Goal: Find specific page/section: Find specific page/section

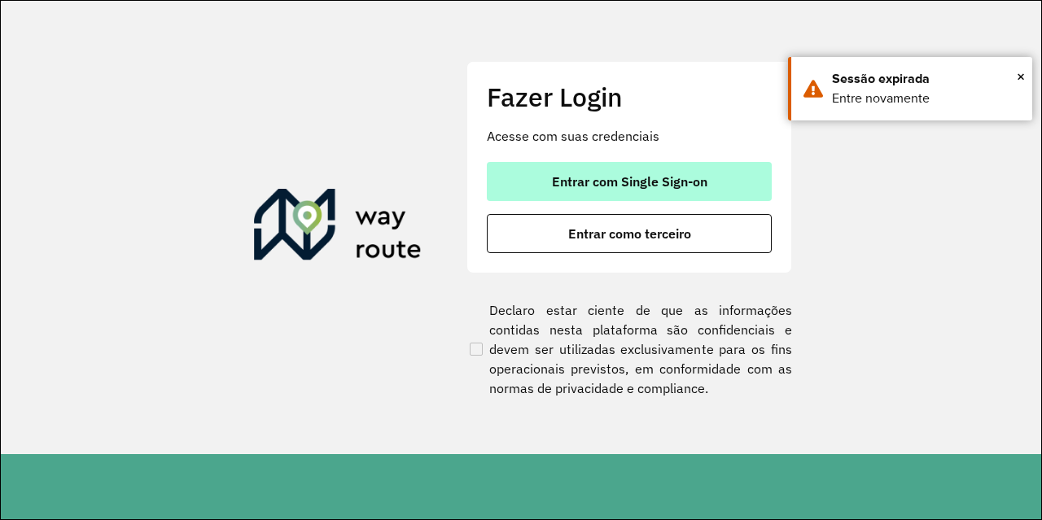
click at [645, 178] on span "Entrar com Single Sign-on" at bounding box center [629, 181] width 155 height 13
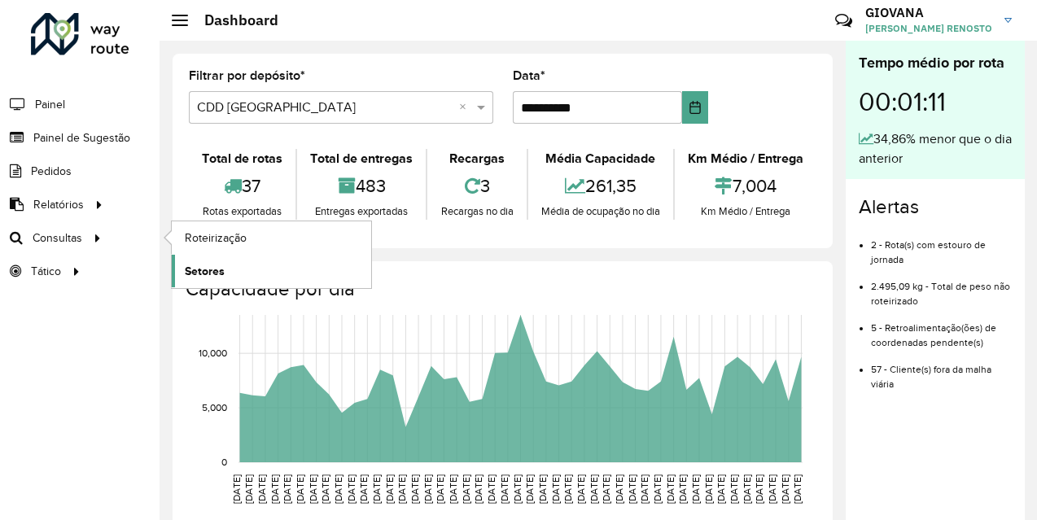
click at [205, 267] on span "Setores" at bounding box center [205, 271] width 40 height 17
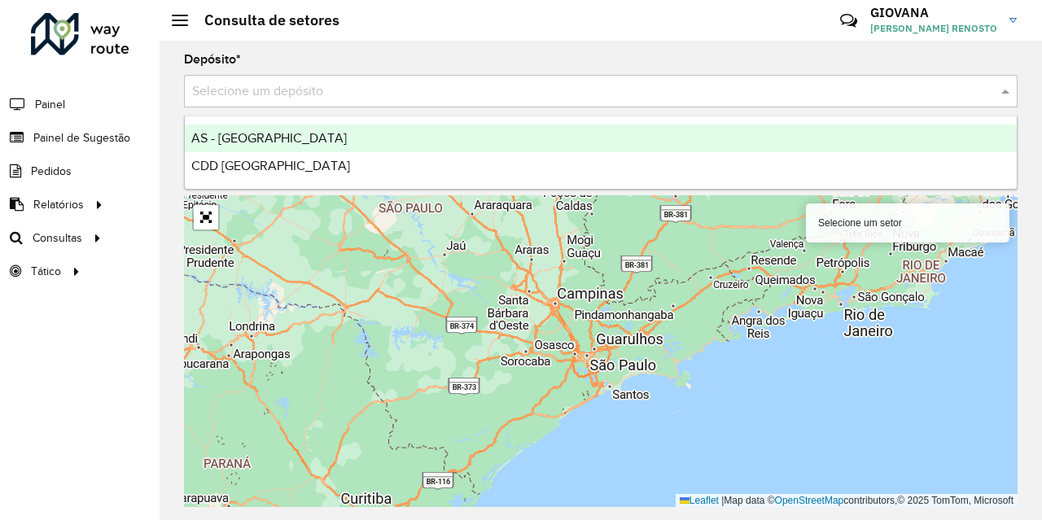
click at [330, 94] on input "text" at bounding box center [584, 92] width 785 height 20
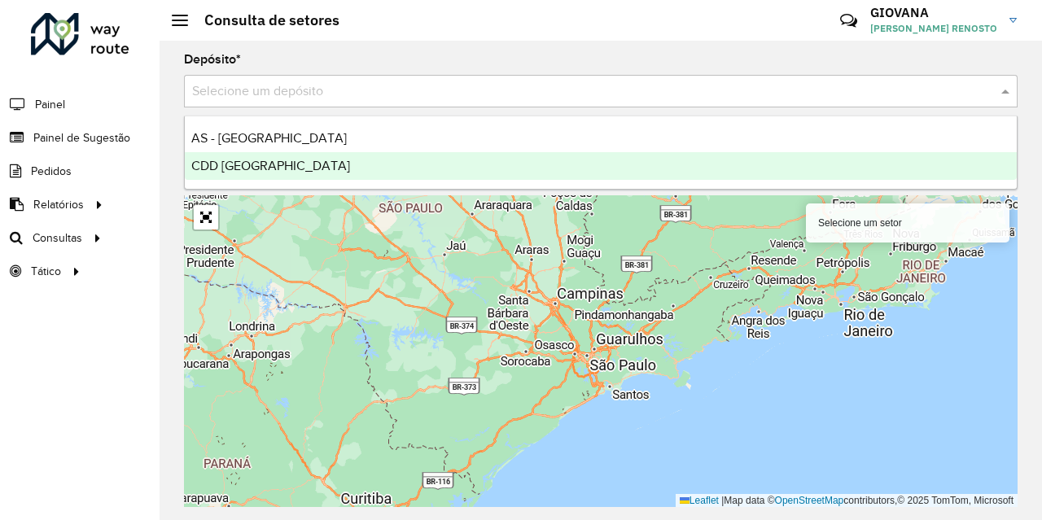
click at [269, 168] on span "CDD [GEOGRAPHIC_DATA]" at bounding box center [270, 166] width 159 height 14
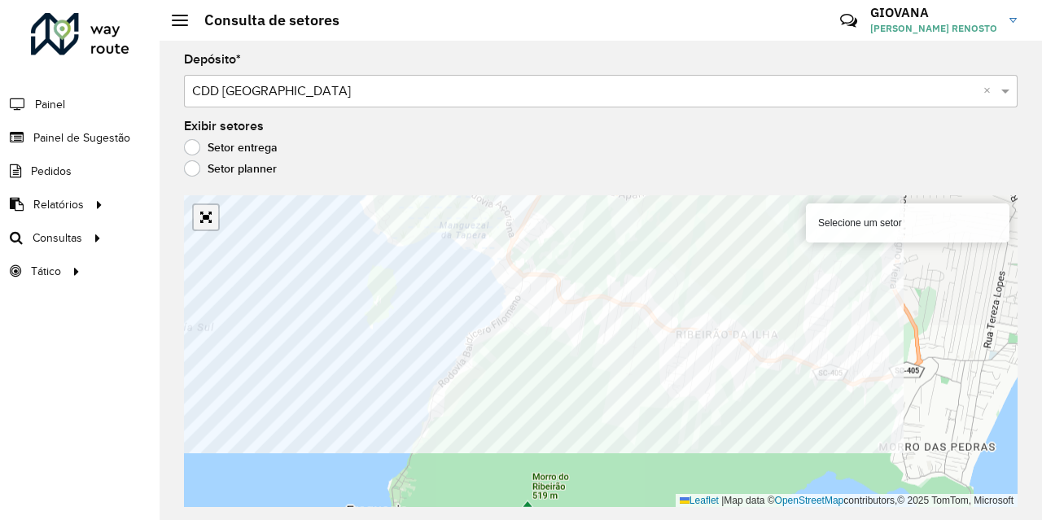
click at [203, 228] on div "Selecione um setor Leaflet | Map data © OpenStreetMap contributors,© 2025 TomTo…" at bounding box center [601, 351] width 834 height 312
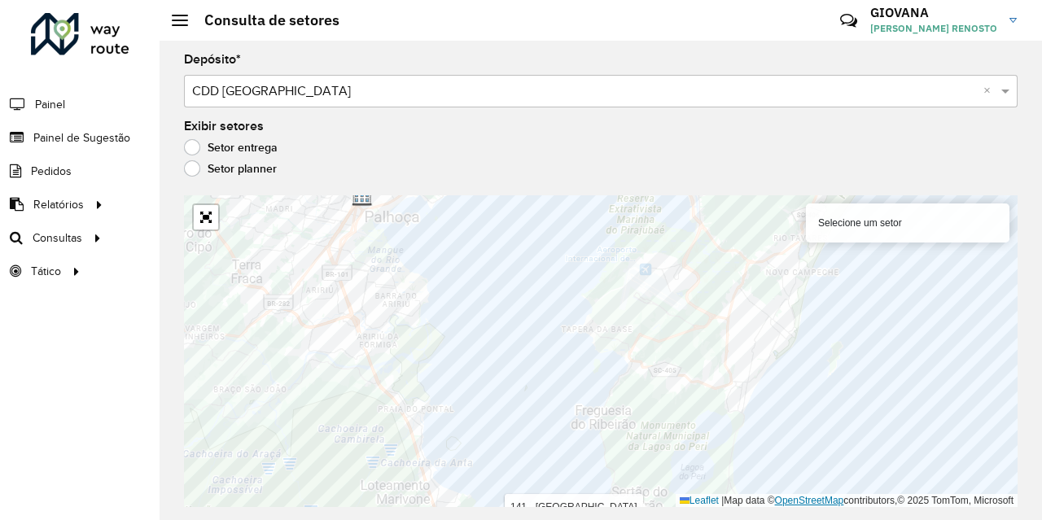
click at [805, 504] on div "141 - [GEOGRAPHIC_DATA] um setor Leaflet | Map data © OpenStreetMap contributor…" at bounding box center [601, 351] width 834 height 312
